Goal: Navigation & Orientation: Go to known website

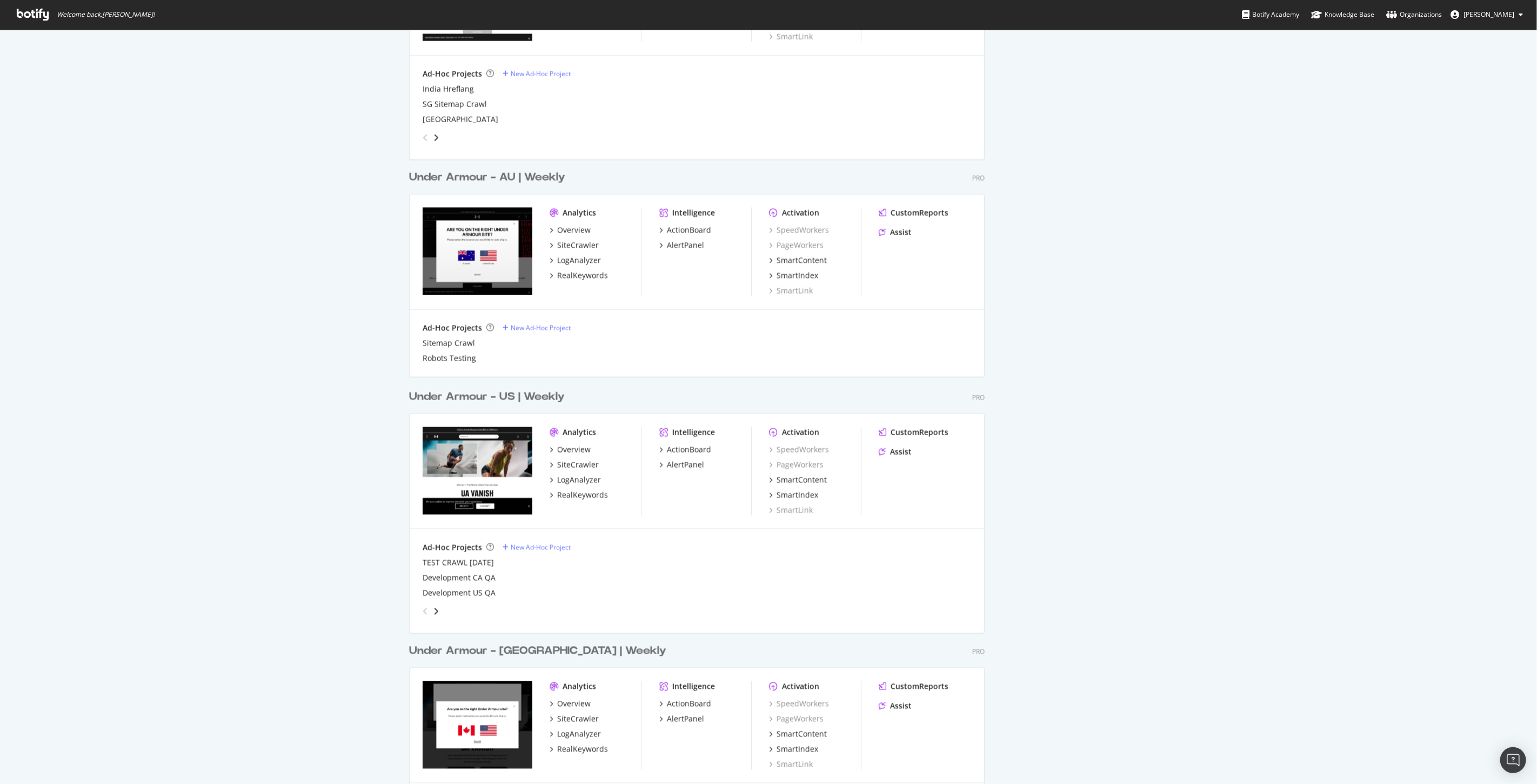
scroll to position [1388, 0]
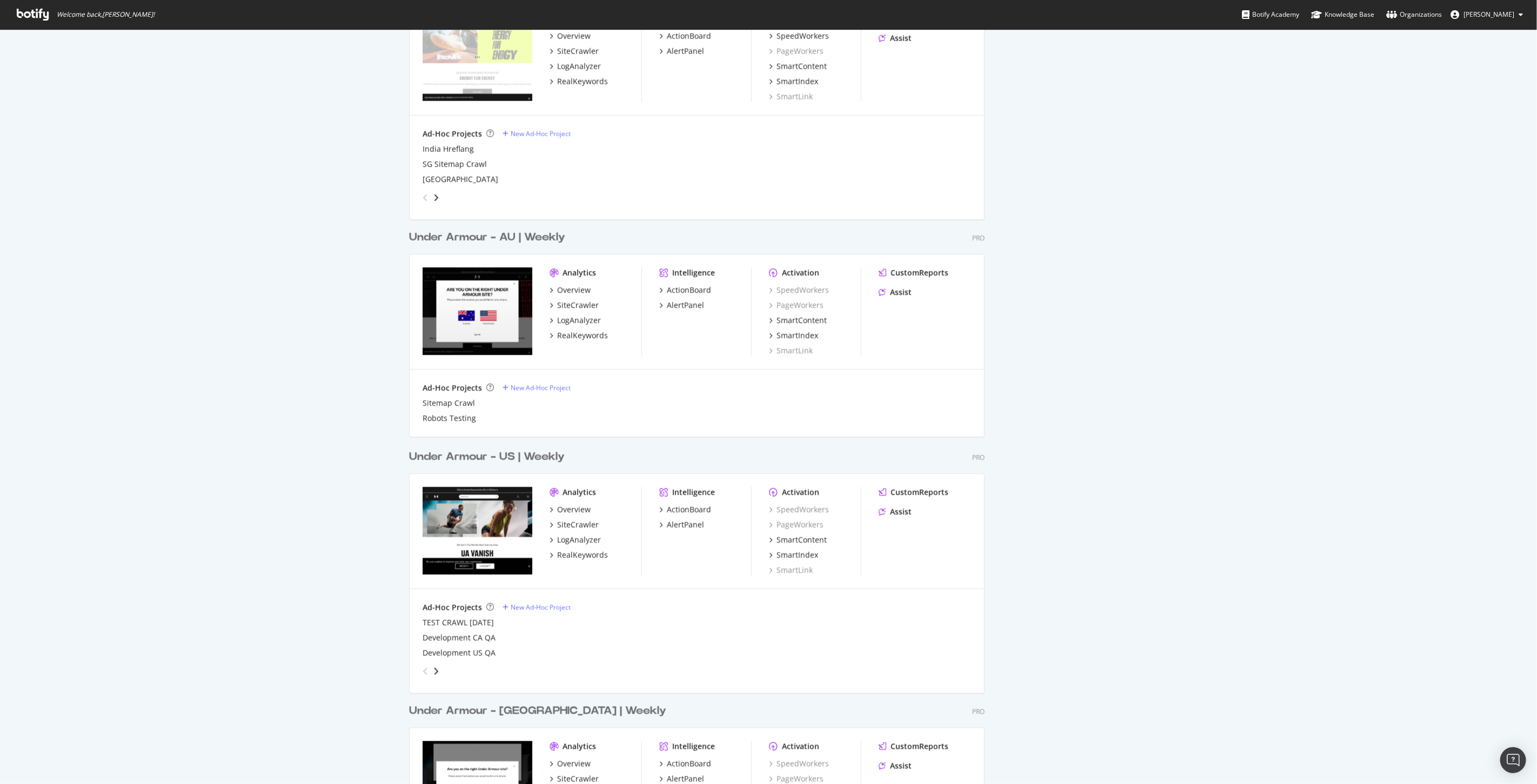
scroll to position [1388, 0]
